Goal: Information Seeking & Learning: Learn about a topic

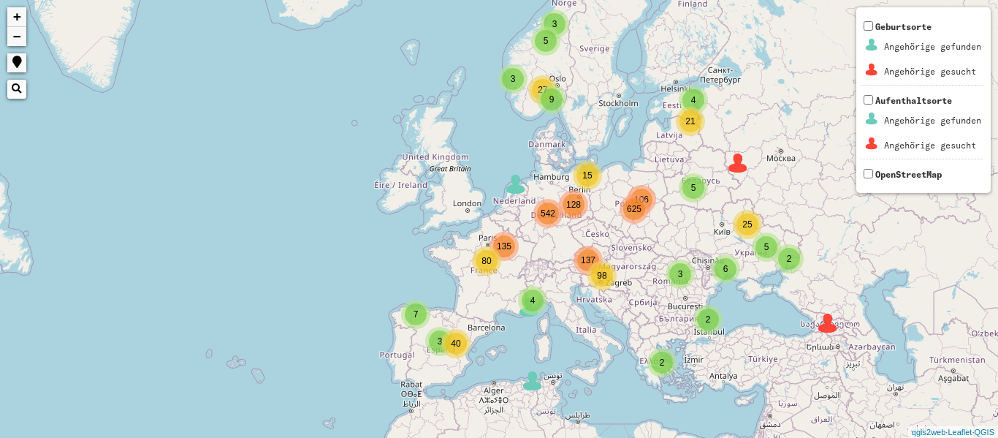
click at [558, 210] on div "542" at bounding box center [547, 213] width 29 height 29
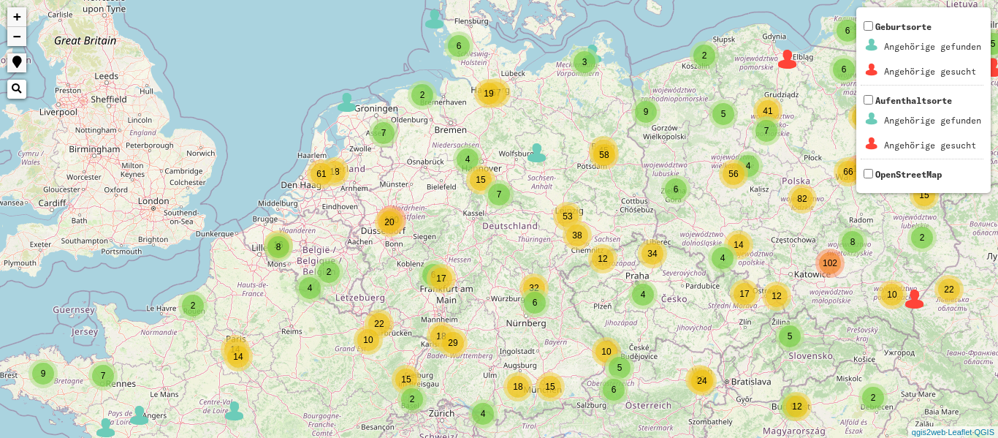
click at [425, 271] on div "6" at bounding box center [433, 275] width 22 height 22
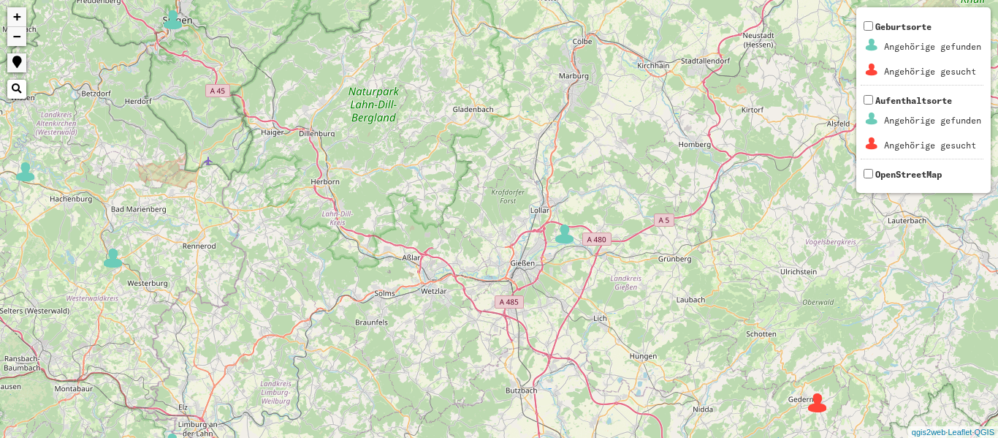
drag, startPoint x: 555, startPoint y: 167, endPoint x: 336, endPoint y: 415, distance: 330.7
click at [336, 415] on div "3 4 3 2 5 2 6 4 2 2 + − Nothing found. Geburtsorte Angehörige gefunden Angehöri…" at bounding box center [499, 219] width 998 height 438
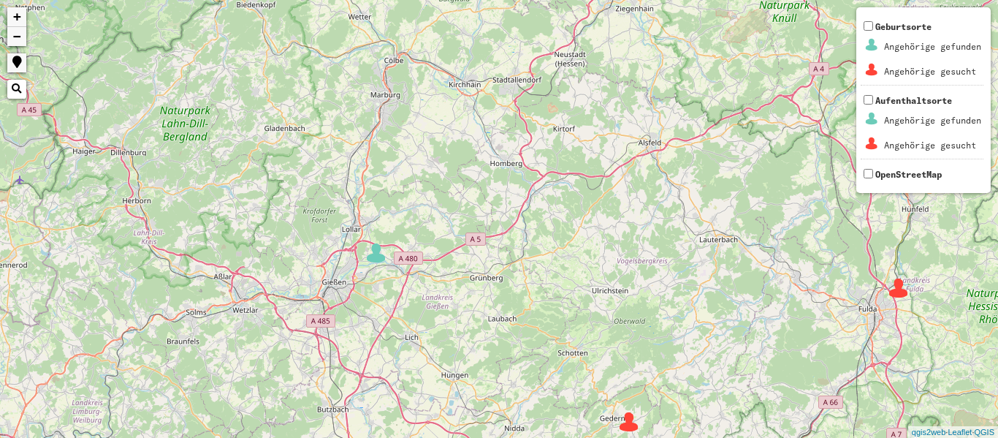
drag, startPoint x: 518, startPoint y: 171, endPoint x: 294, endPoint y: 115, distance: 231.2
click at [294, 115] on div "3 4 3 2 5 2 6 4 2 2 2 2 2 5 5 2 4 6 + − Nothing found. Geburtsorte Angehörige g…" at bounding box center [499, 219] width 998 height 438
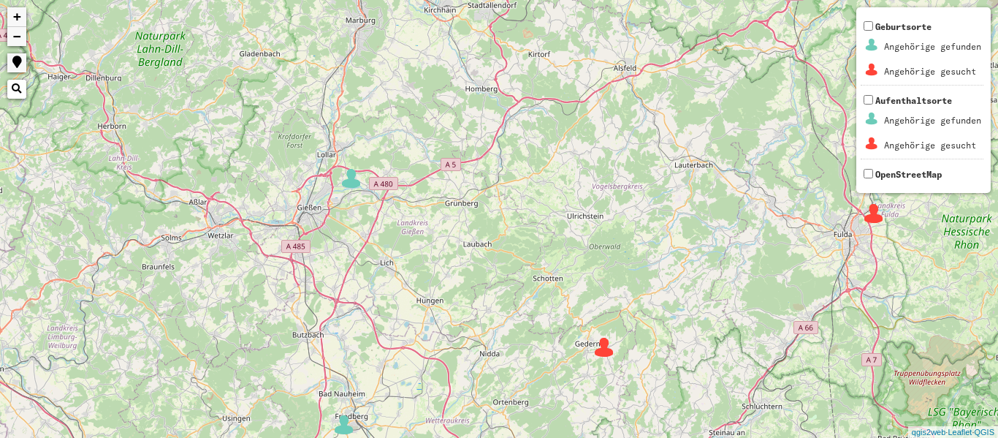
click at [601, 348] on img at bounding box center [604, 347] width 22 height 22
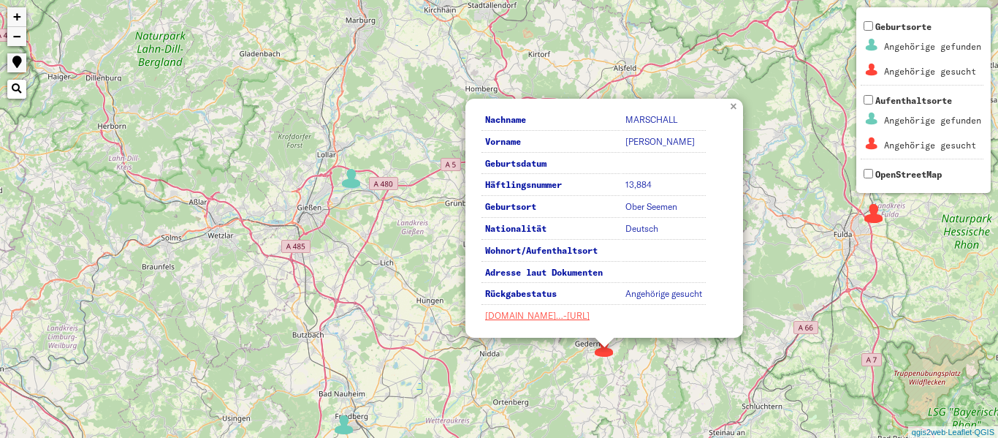
click at [733, 103] on link "×" at bounding box center [735, 105] width 16 height 13
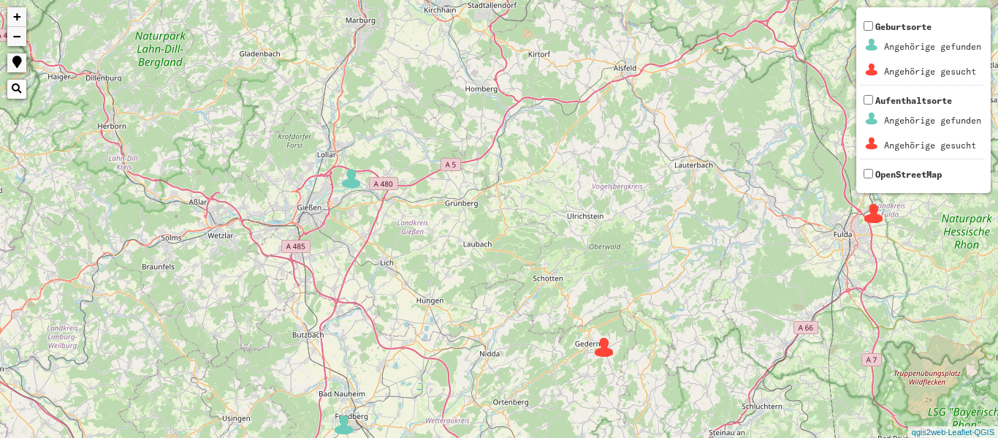
click at [883, 209] on img at bounding box center [874, 213] width 22 height 22
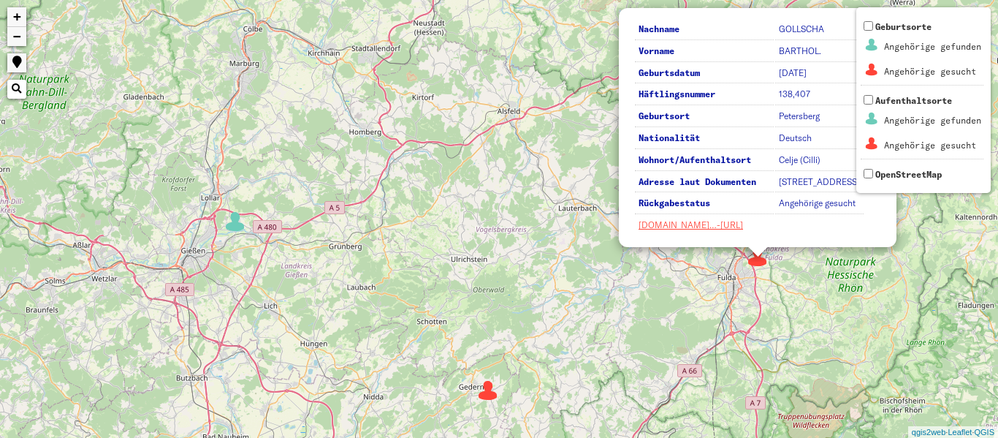
drag, startPoint x: 701, startPoint y: 286, endPoint x: 595, endPoint y: 282, distance: 105.3
click at [595, 282] on div "3 4 3 2 5 2 6 4 2 2 2 2 2 5 5 2 4 6 2 Nachname [PERSON_NAME] Vorname [PERSON_NA…" at bounding box center [499, 219] width 998 height 438
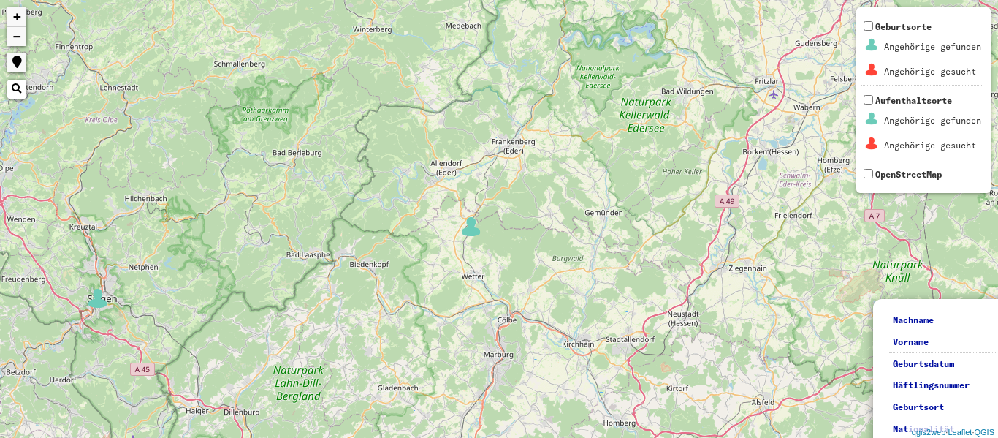
drag, startPoint x: 391, startPoint y: 141, endPoint x: 649, endPoint y: 434, distance: 390.3
click at [649, 434] on div "3 4 3 2 5 2 6 4 2 2 2 2 2 5 5 2 4 6 2 2 Nachname GOLLSCHA Vorname [PERSON_NAME]…" at bounding box center [499, 219] width 998 height 438
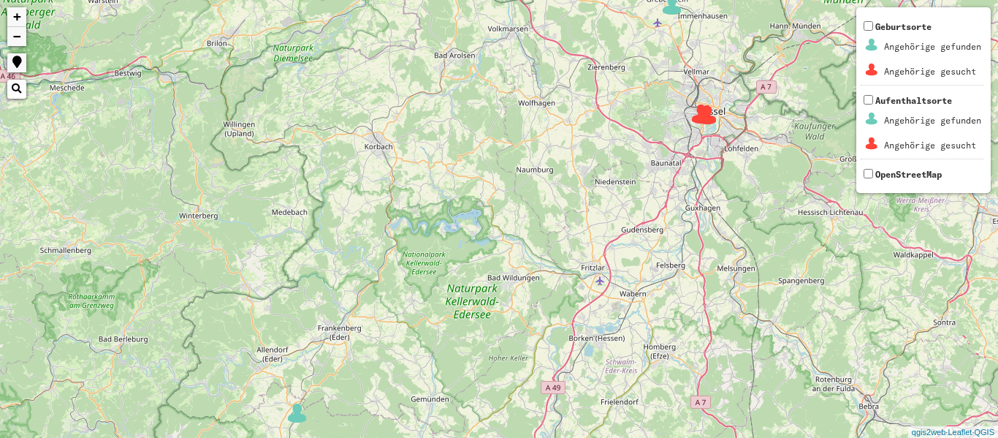
drag, startPoint x: 414, startPoint y: 110, endPoint x: 230, endPoint y: 327, distance: 284.1
click at [230, 327] on div "4 2 2 6 4 2 2 2 2 2 5 5 2 4 6 4 2 2 3 4 6 3 8 4 3 5 9 2 2 Nachname [PERSON_NAME…" at bounding box center [499, 219] width 998 height 438
click at [701, 113] on img at bounding box center [701, 113] width 22 height 22
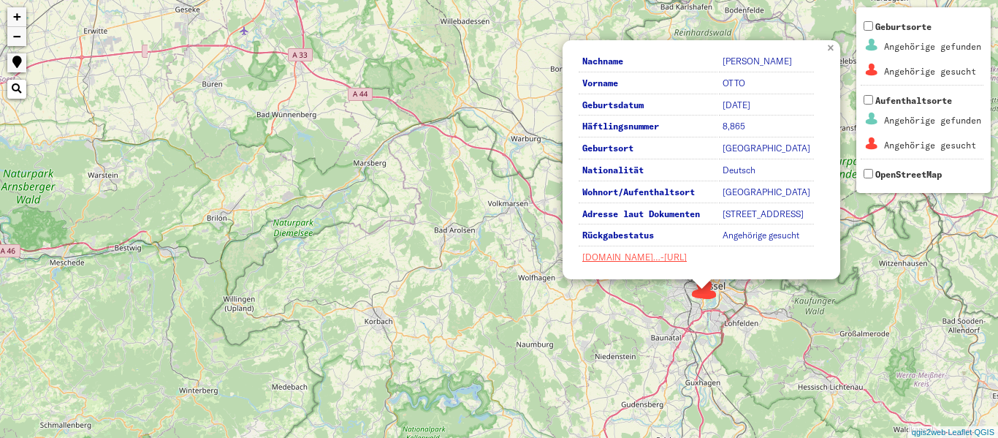
click at [828, 40] on link "×" at bounding box center [832, 46] width 16 height 13
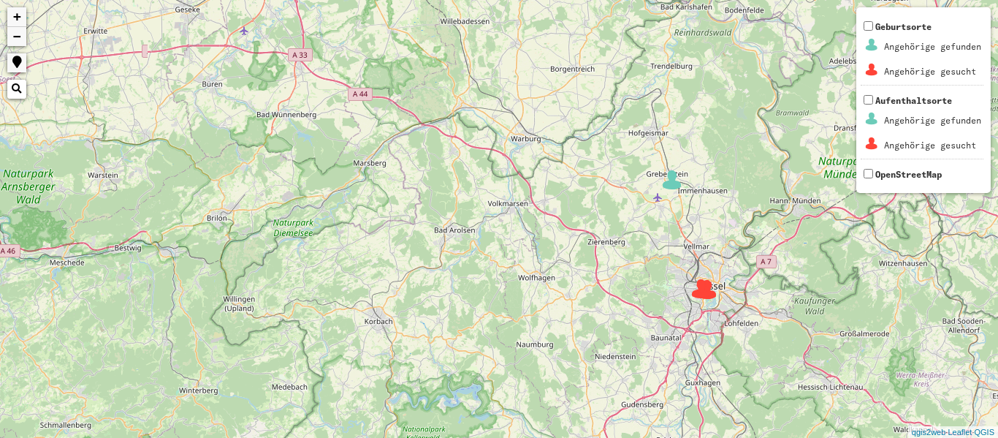
click at [711, 294] on img at bounding box center [701, 289] width 22 height 22
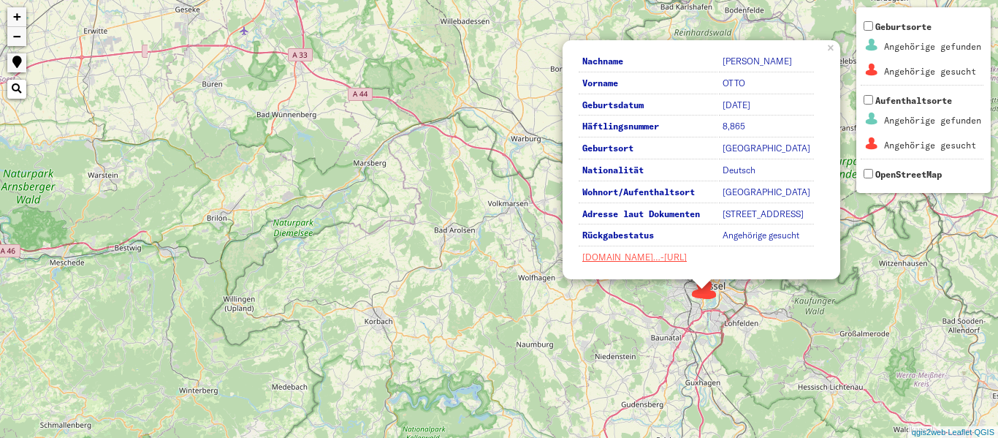
click at [698, 294] on img at bounding box center [701, 289] width 22 height 22
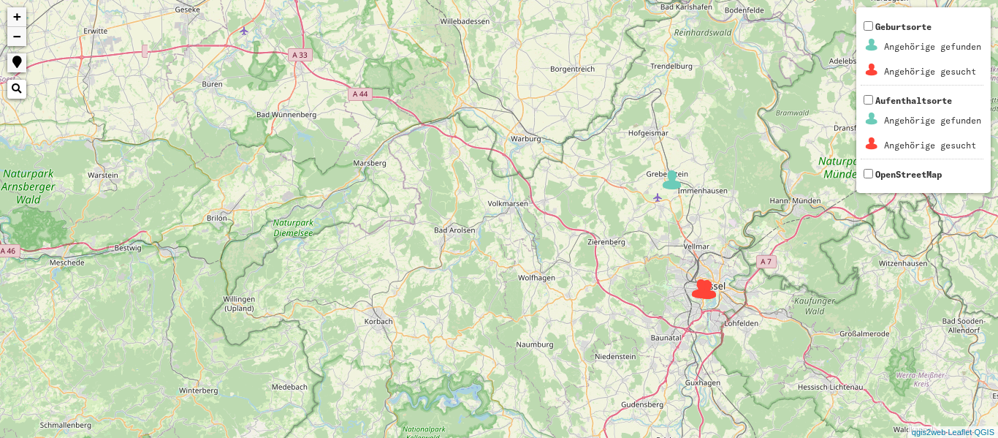
click at [695, 291] on img at bounding box center [701, 289] width 22 height 22
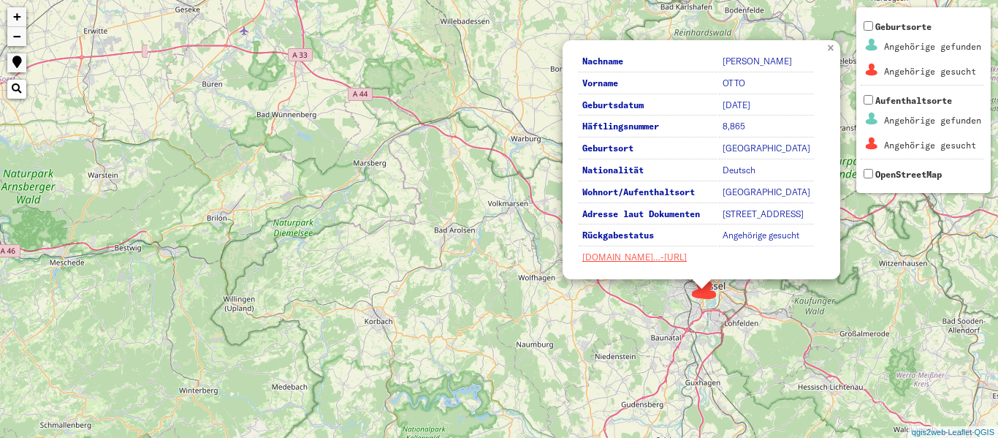
click at [826, 40] on link "×" at bounding box center [832, 46] width 16 height 13
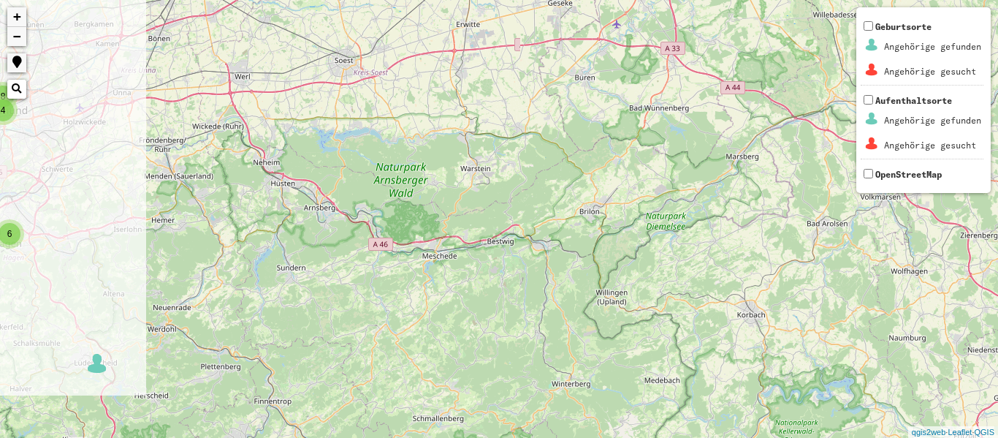
drag, startPoint x: 508, startPoint y: 180, endPoint x: 883, endPoint y: 175, distance: 374.8
click at [883, 175] on div "4 2 6 4 2 2 2 2 2 5 5 2 4 6 4 2 3 4 6 3 8 4 3 5 9 2 2 2 2 7 + − Nothing found. …" at bounding box center [499, 219] width 998 height 438
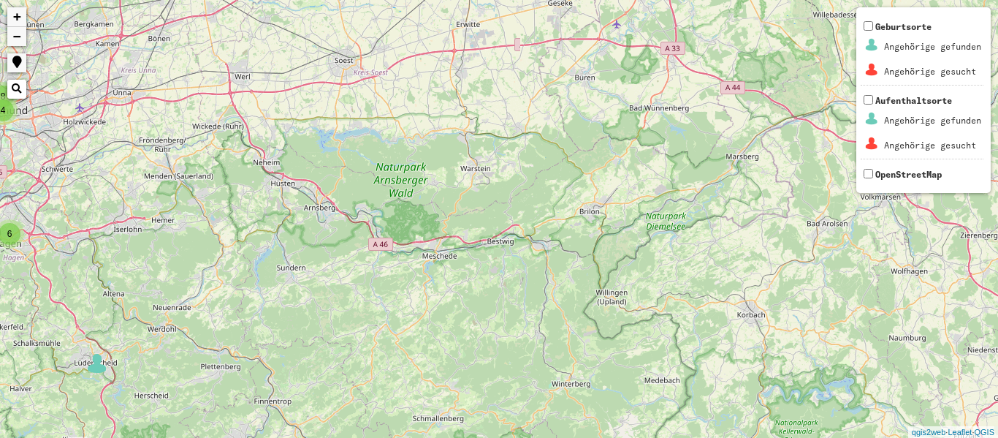
click at [14, 37] on link "−" at bounding box center [16, 36] width 19 height 19
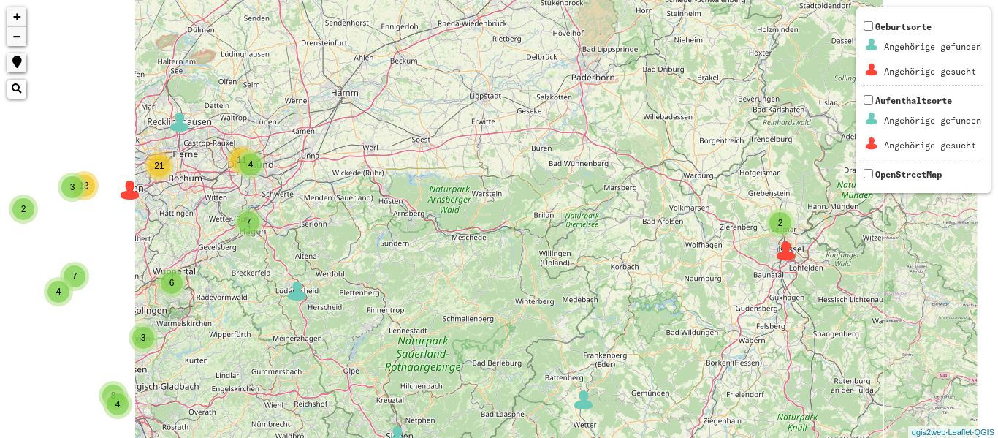
click at [14, 37] on link "−" at bounding box center [16, 36] width 19 height 19
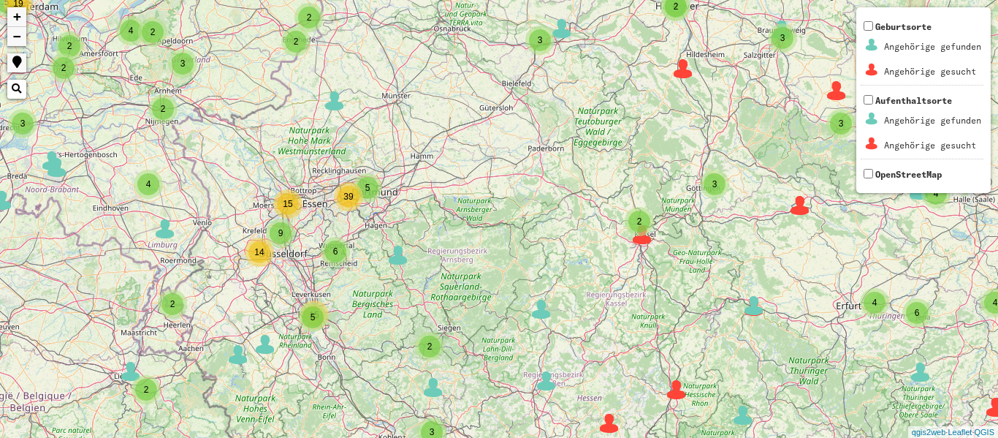
click at [434, 341] on div "2" at bounding box center [430, 346] width 22 height 22
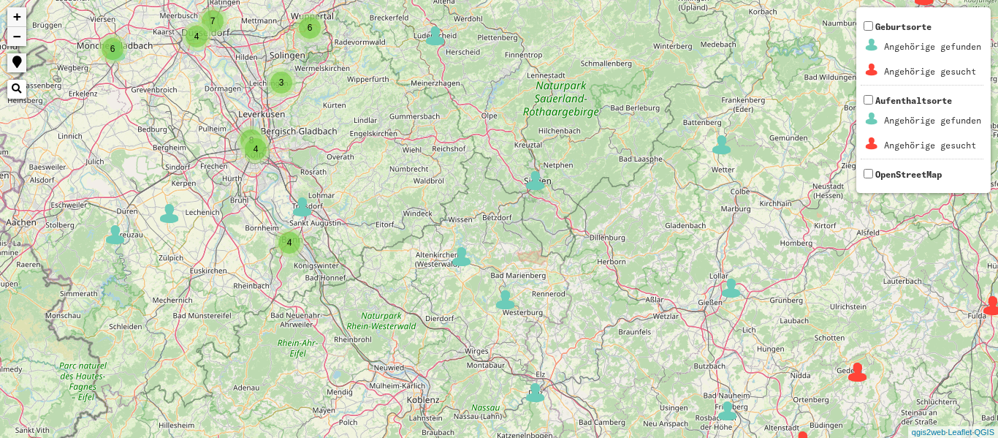
click at [287, 245] on span "4" at bounding box center [289, 242] width 5 height 10
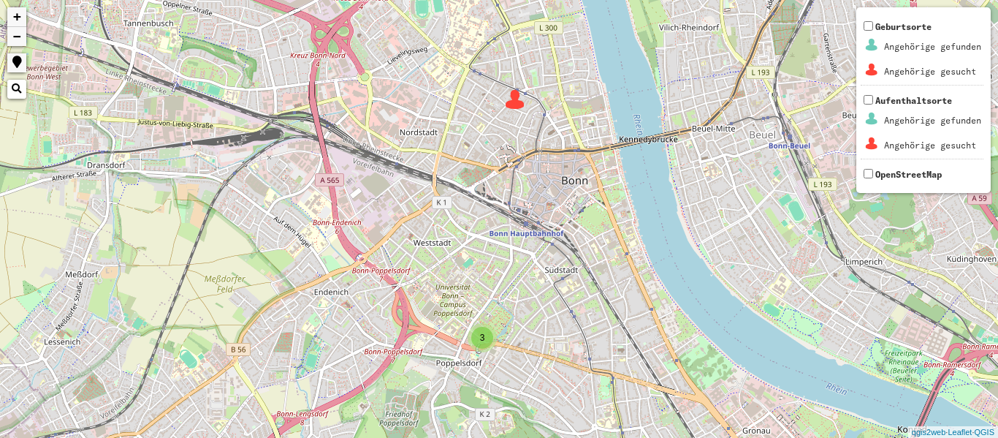
click at [514, 100] on img at bounding box center [515, 99] width 22 height 22
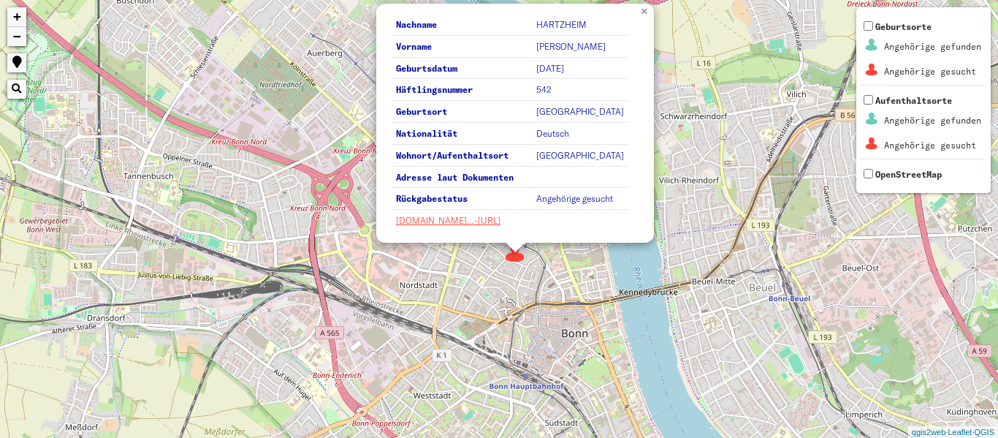
click at [640, 12] on link "×" at bounding box center [646, 10] width 16 height 13
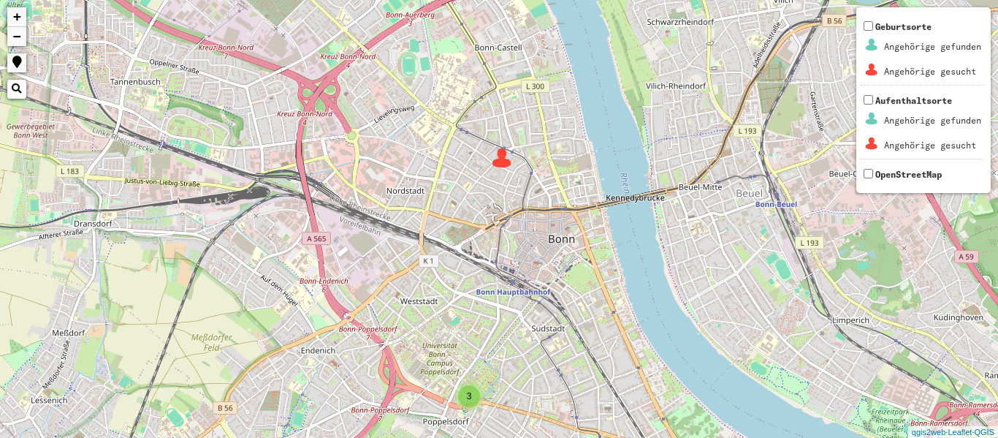
drag, startPoint x: 611, startPoint y: 281, endPoint x: 595, endPoint y: 109, distance: 173.2
click at [595, 109] on div "3 + − Nothing found. Geburtsorte Angehörige gefunden Angehörige gesucht Aufenth…" at bounding box center [499, 219] width 998 height 438
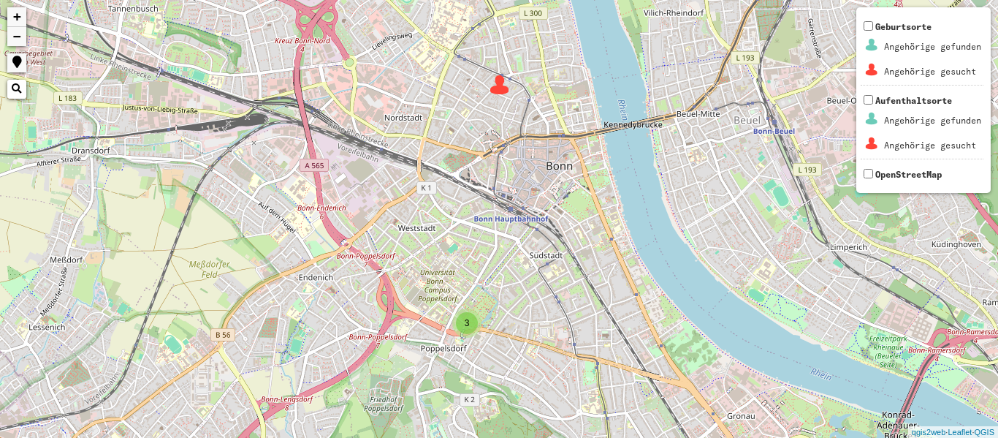
click at [462, 326] on div "3" at bounding box center [467, 323] width 22 height 22
click at [467, 297] on img at bounding box center [467, 301] width 22 height 22
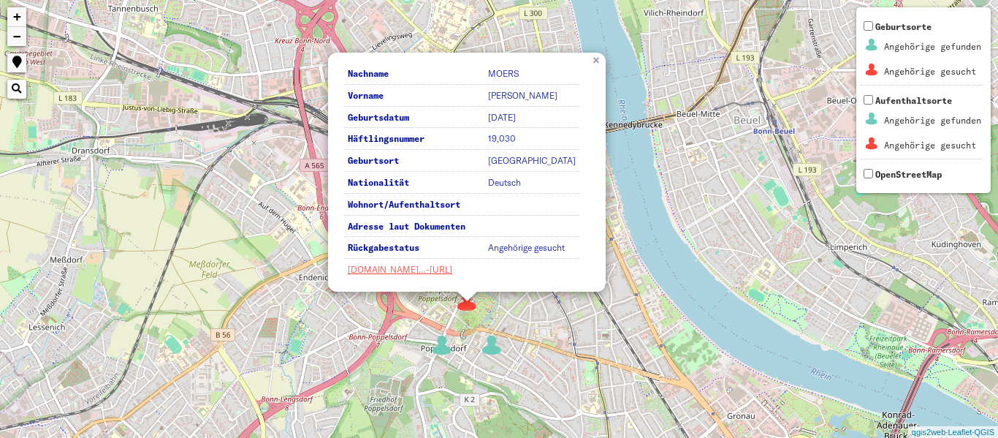
click at [598, 59] on link "×" at bounding box center [598, 59] width 16 height 13
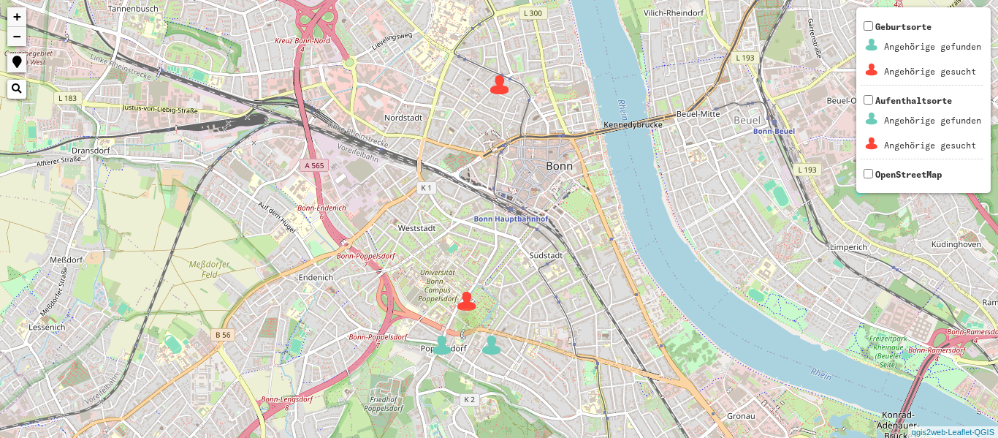
click at [442, 339] on img at bounding box center [442, 345] width 22 height 22
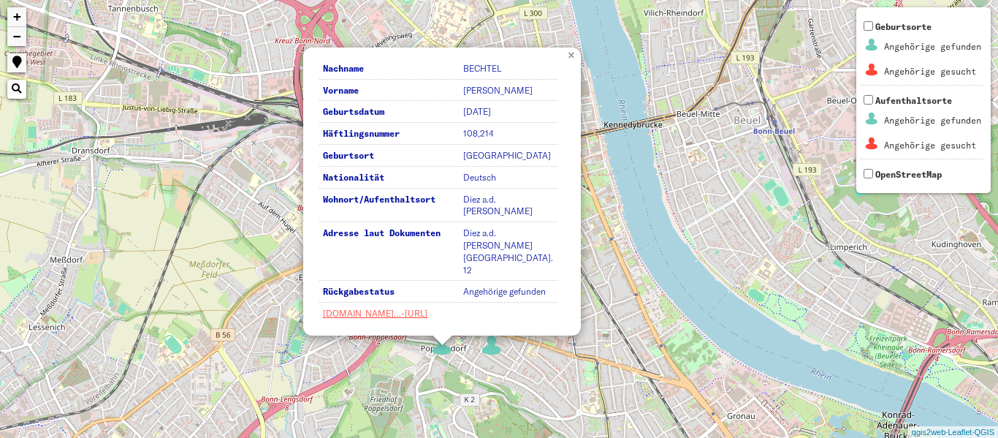
click at [571, 61] on link "×" at bounding box center [573, 53] width 16 height 13
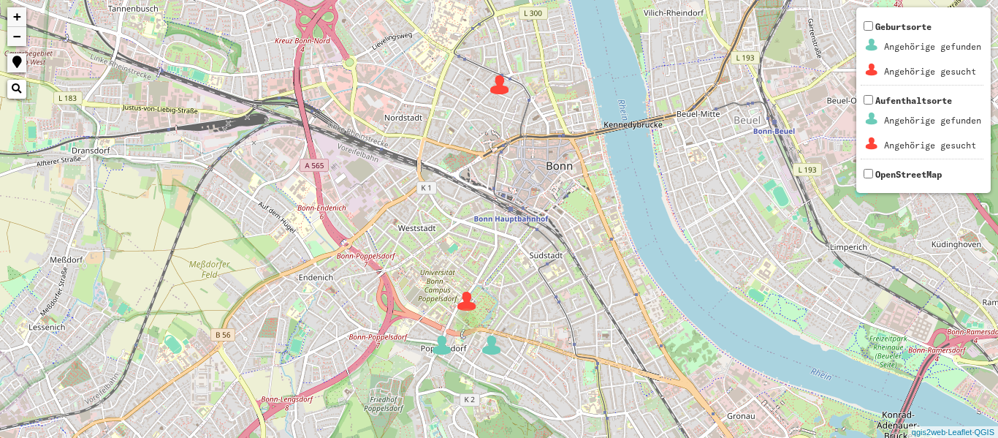
click at [20, 31] on link "−" at bounding box center [16, 36] width 19 height 19
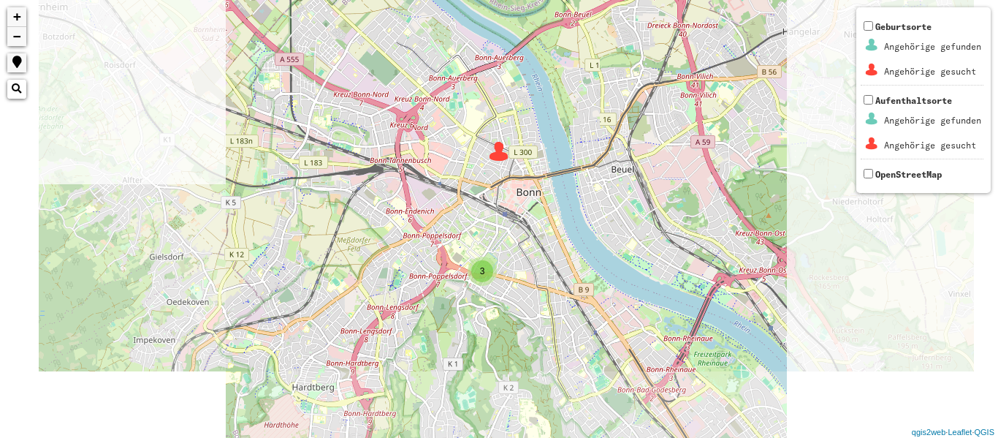
click at [20, 31] on link "−" at bounding box center [16, 36] width 19 height 19
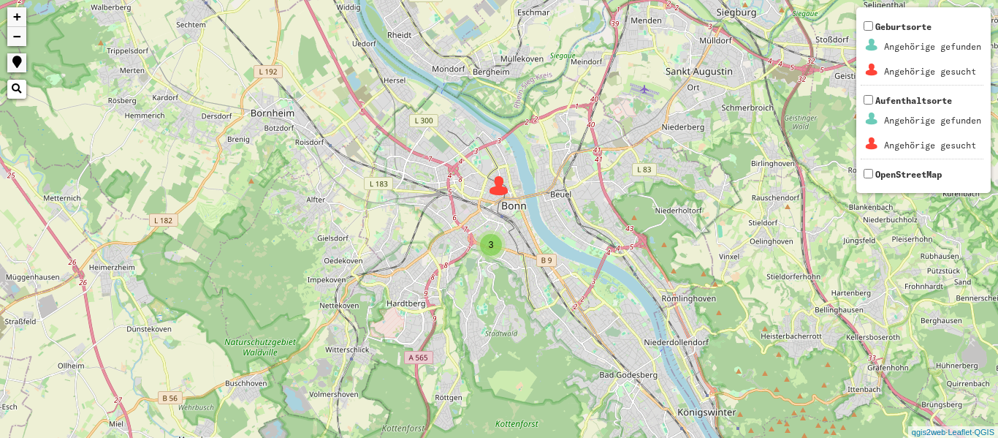
click at [20, 31] on link "−" at bounding box center [16, 36] width 19 height 19
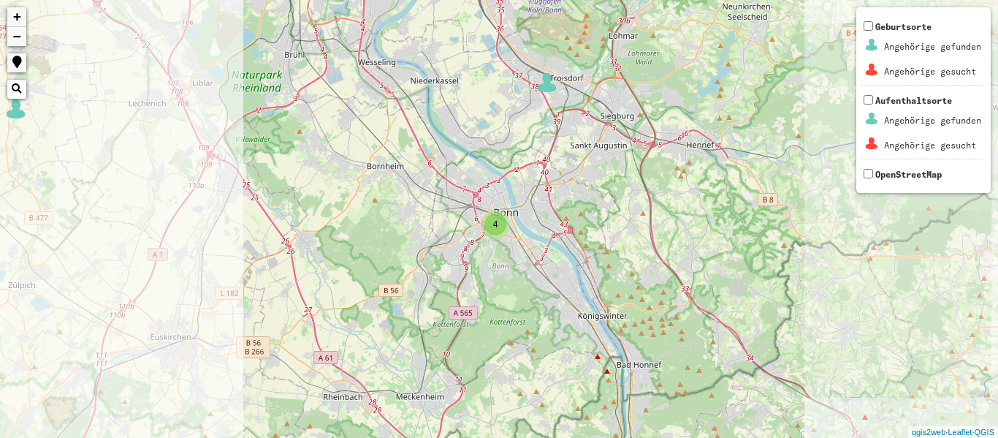
click at [20, 31] on link "−" at bounding box center [16, 36] width 19 height 19
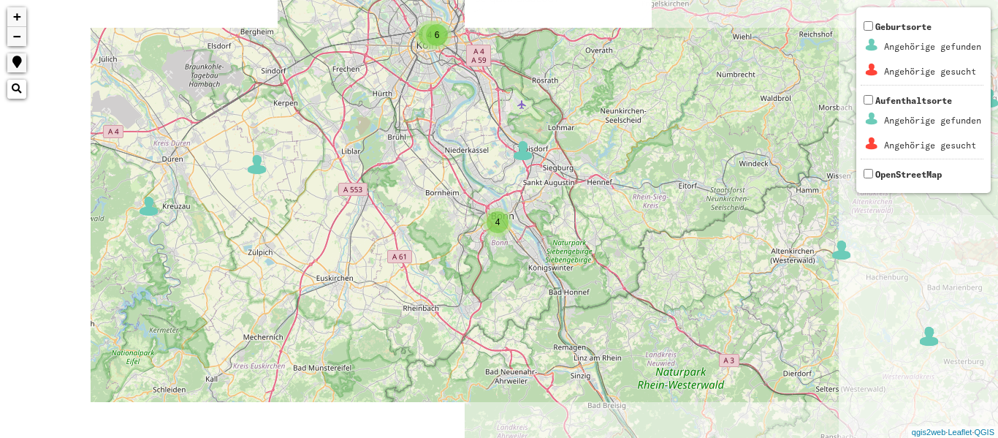
click at [20, 31] on link "−" at bounding box center [16, 36] width 19 height 19
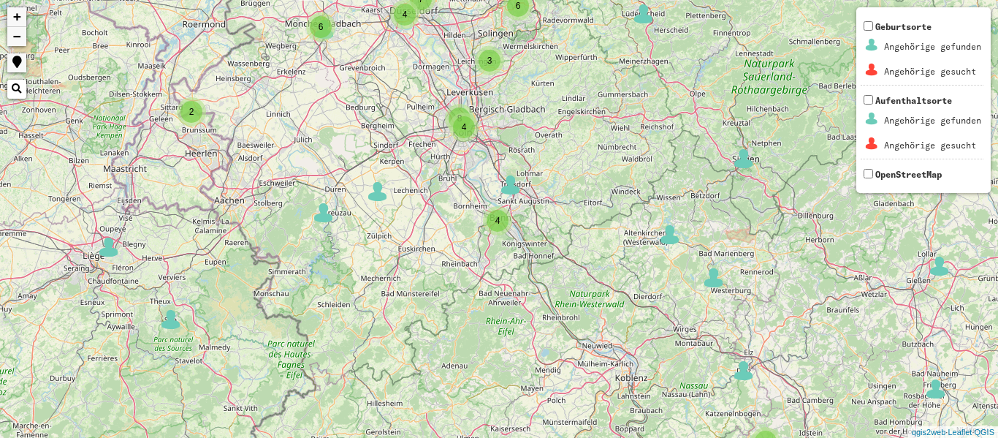
click at [20, 31] on link "−" at bounding box center [16, 36] width 19 height 19
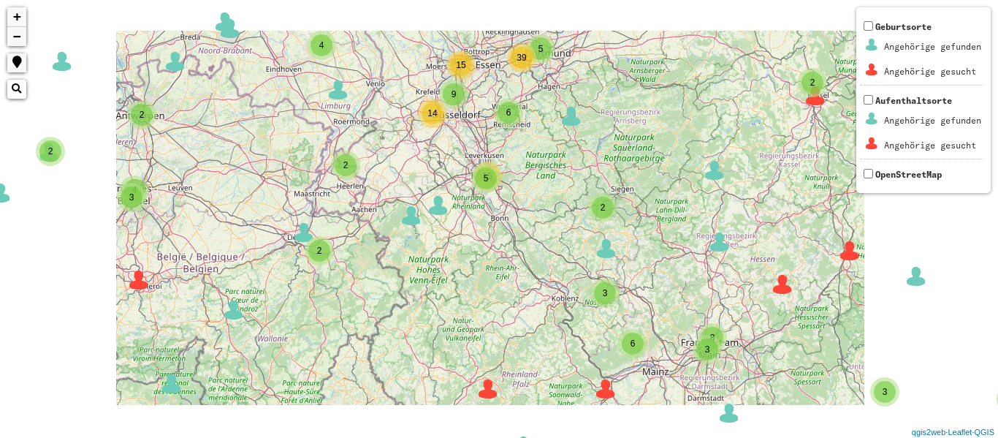
click at [20, 31] on link "−" at bounding box center [16, 36] width 19 height 19
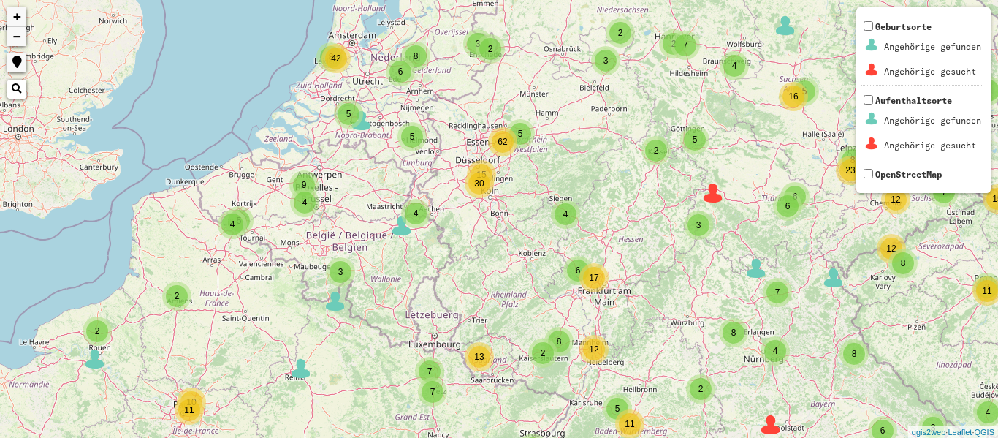
click at [95, 328] on span "2" at bounding box center [97, 331] width 5 height 10
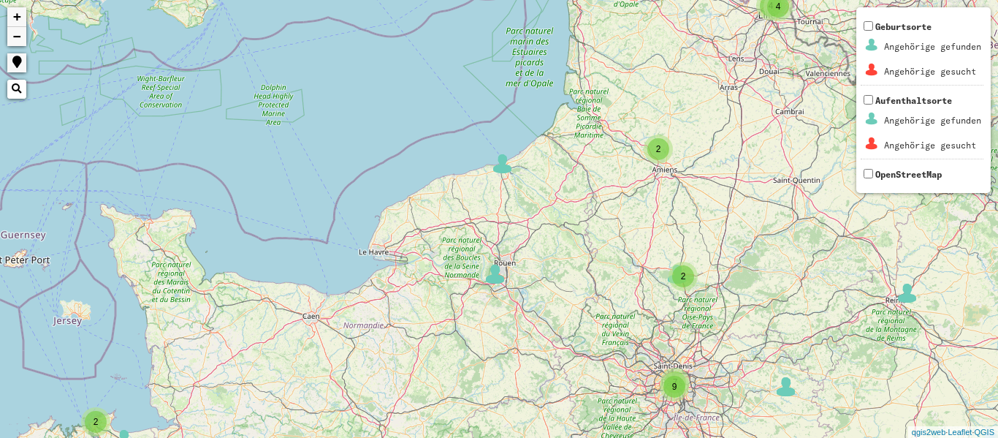
click at [666, 137] on div "2" at bounding box center [658, 148] width 29 height 29
click at [676, 161] on img at bounding box center [679, 168] width 22 height 22
